Goal: Transaction & Acquisition: Purchase product/service

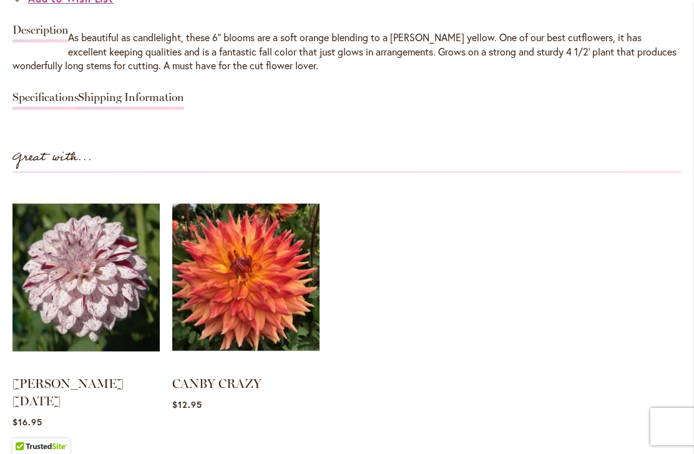
scroll to position [1049, 0]
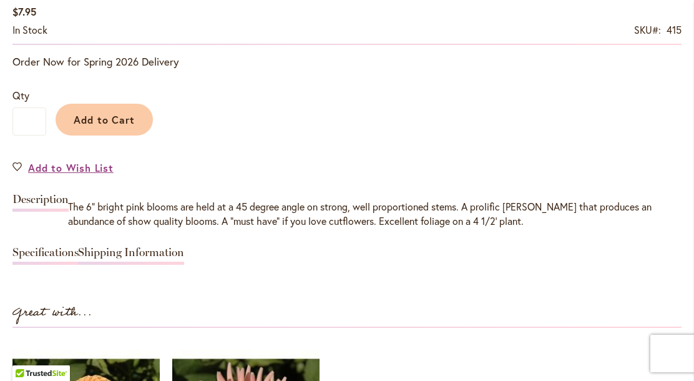
scroll to position [1021, 0]
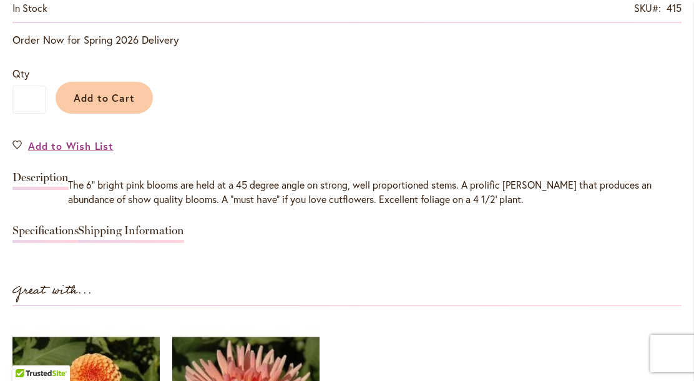
click at [28, 67] on span "Qty" at bounding box center [20, 73] width 17 height 13
click at [28, 85] on input "*" at bounding box center [29, 99] width 34 height 28
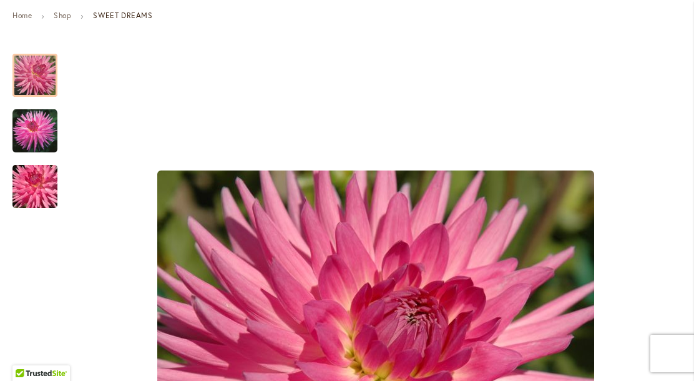
scroll to position [153, 0]
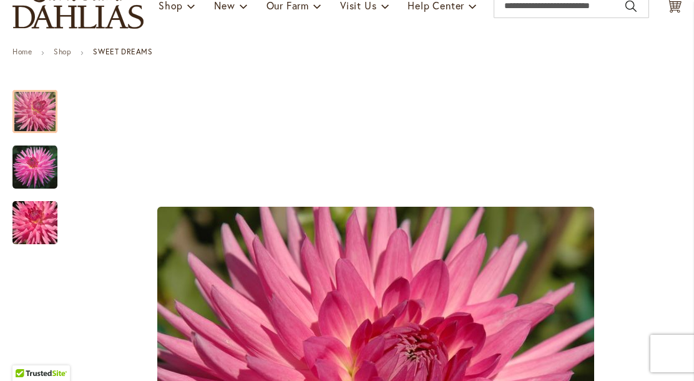
click at [31, 103] on div at bounding box center [34, 111] width 45 height 43
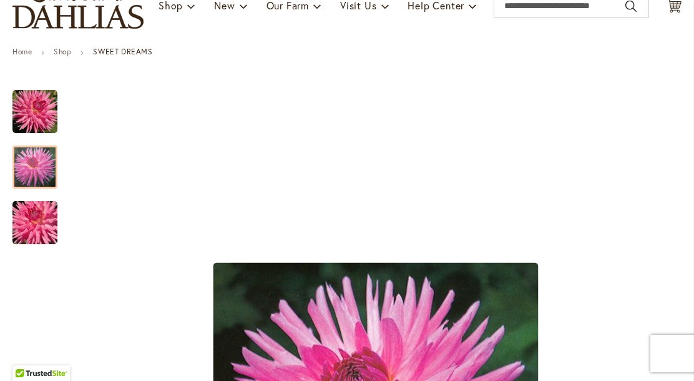
click at [29, 166] on img "SWEET DREAMS" at bounding box center [34, 167] width 45 height 45
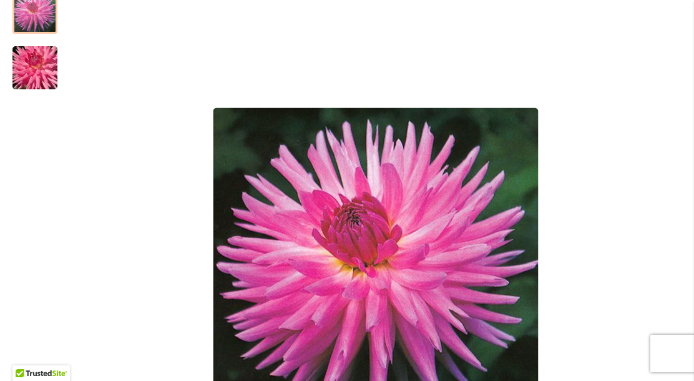
scroll to position [291, 0]
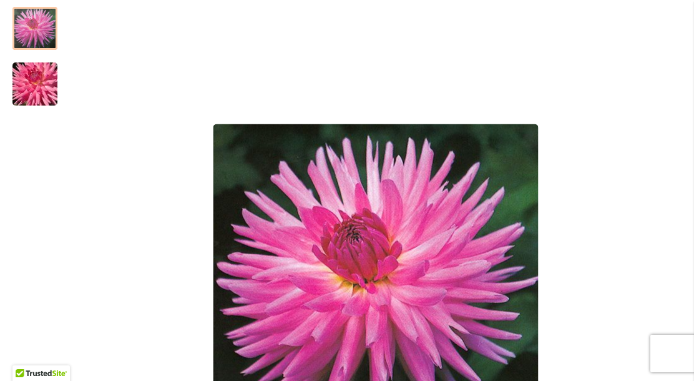
click at [36, 89] on img "SWEET DREAMS" at bounding box center [35, 84] width 90 height 60
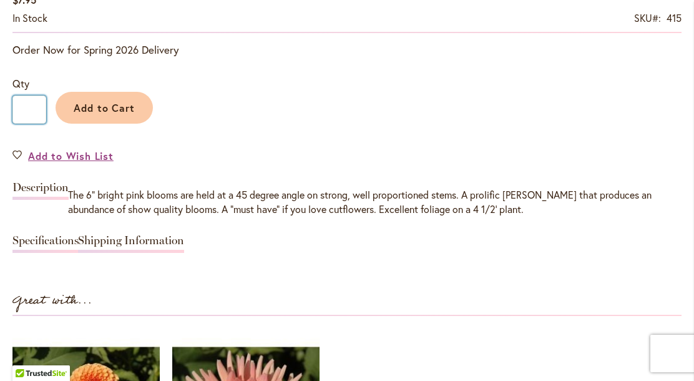
scroll to position [1012, 0]
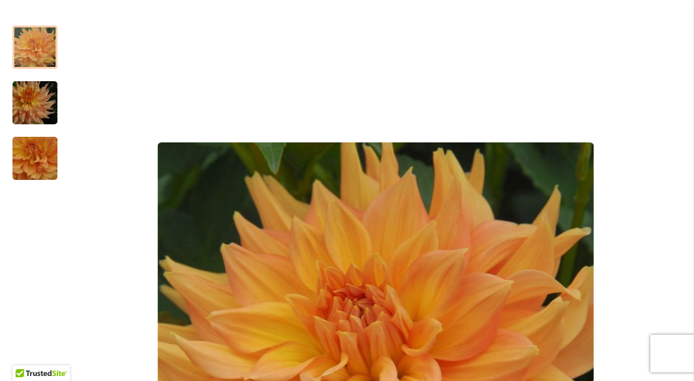
scroll to position [207, 0]
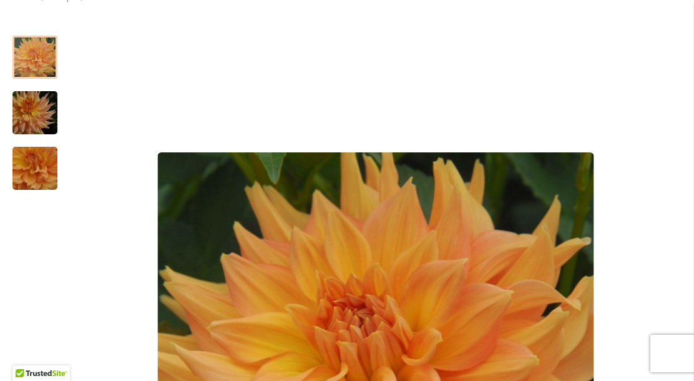
click at [33, 79] on div "Honeymoon" at bounding box center [40, 107] width 57 height 56
click at [16, 132] on img "Honeymoon" at bounding box center [35, 113] width 90 height 60
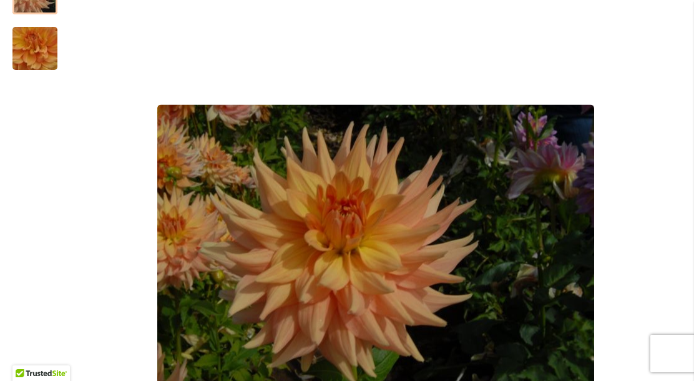
scroll to position [257, 0]
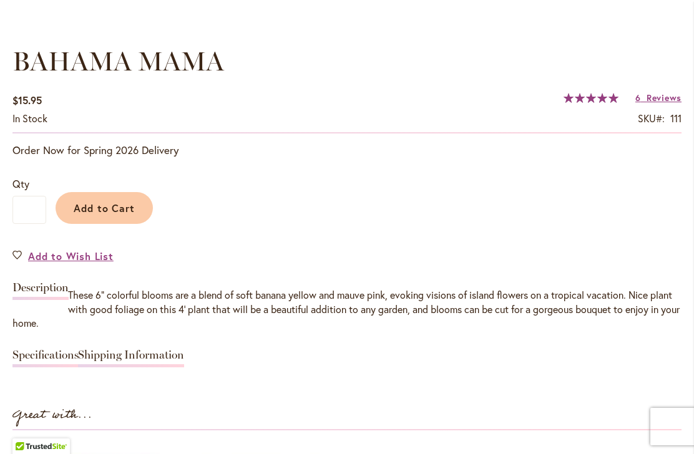
scroll to position [911, 0]
